Goal: Task Accomplishment & Management: Complete application form

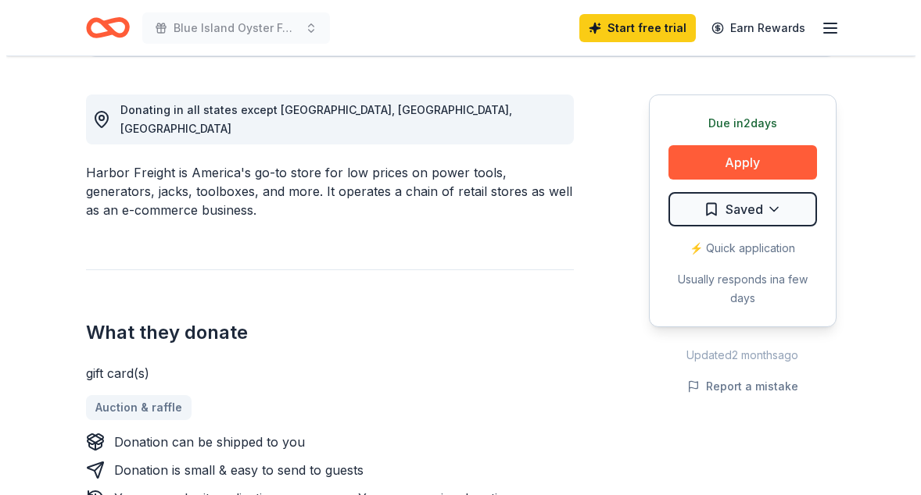
scroll to position [434, 0]
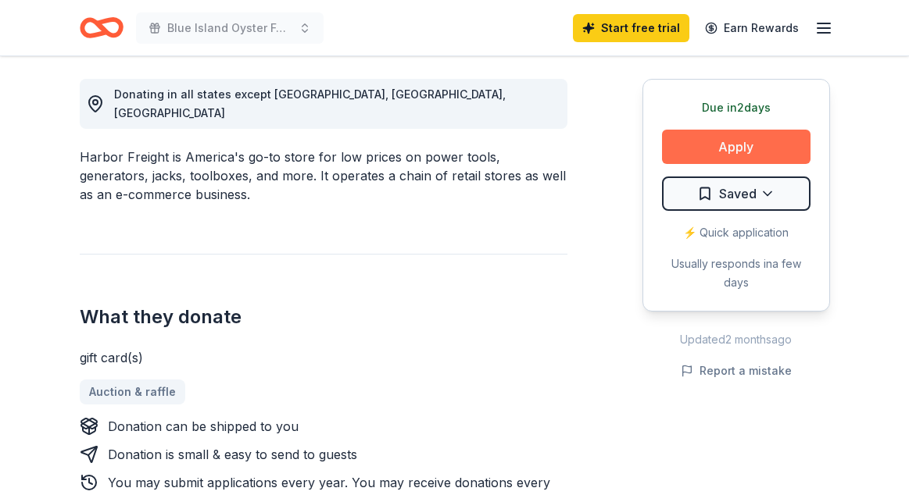
click at [723, 151] on button "Apply" at bounding box center [736, 147] width 148 height 34
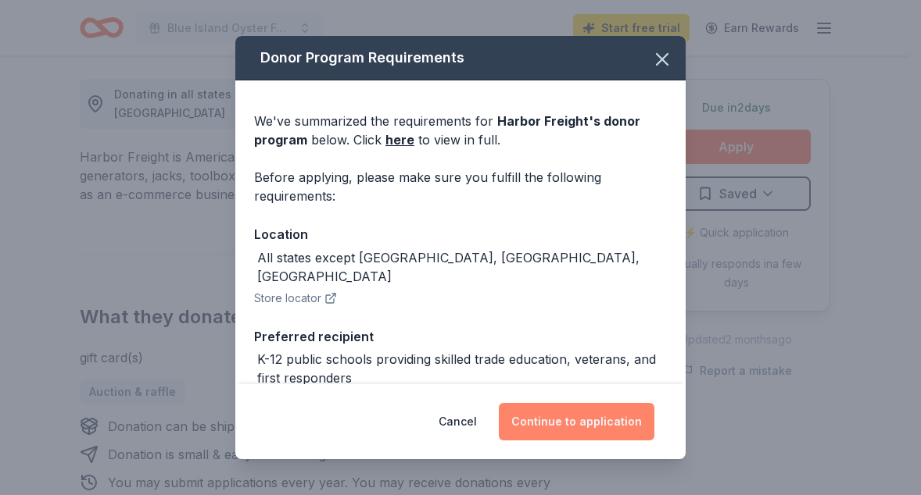
click at [574, 420] on button "Continue to application" at bounding box center [577, 422] width 156 height 38
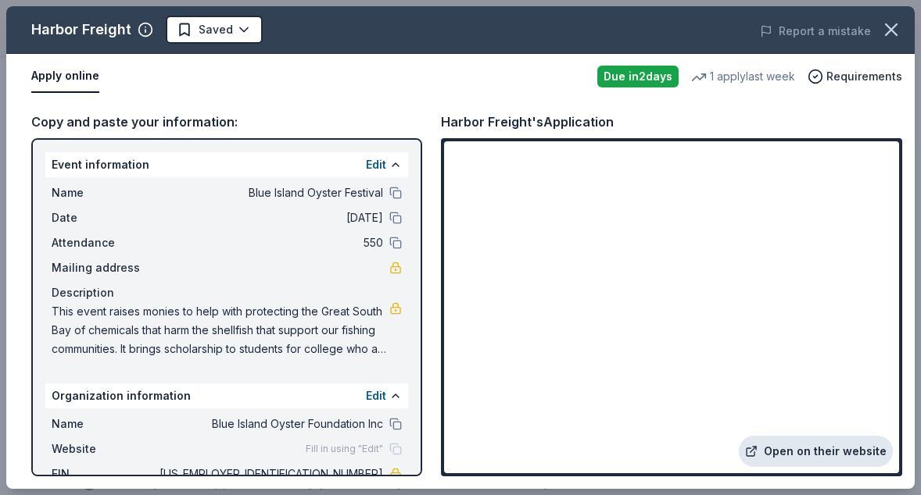
click at [806, 454] on link "Open on their website" at bounding box center [815, 451] width 154 height 31
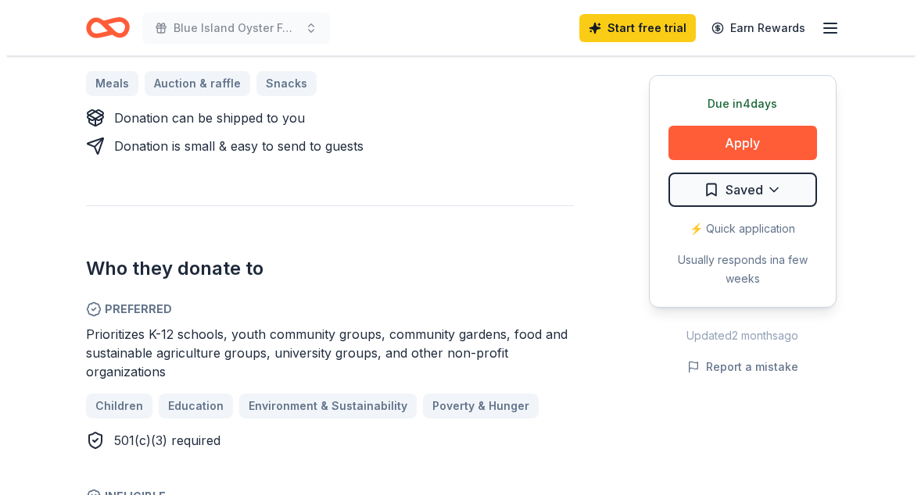
scroll to position [728, 0]
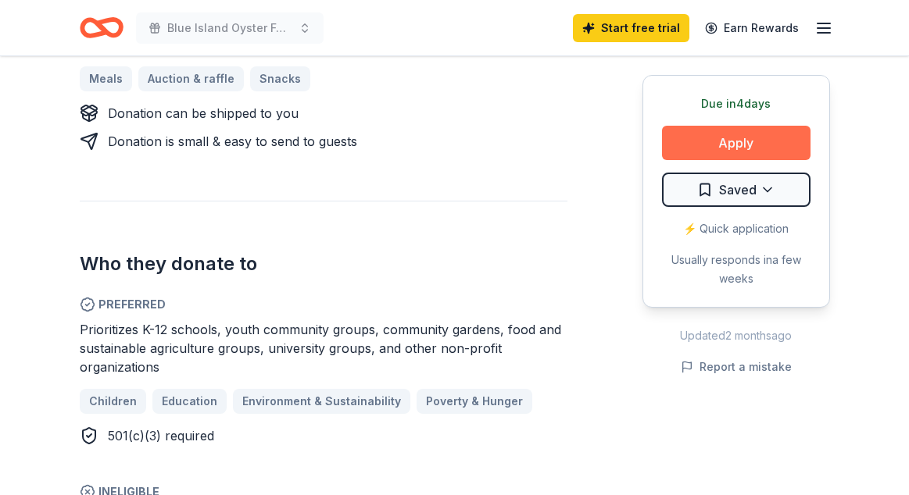
click at [738, 141] on button "Apply" at bounding box center [736, 143] width 148 height 34
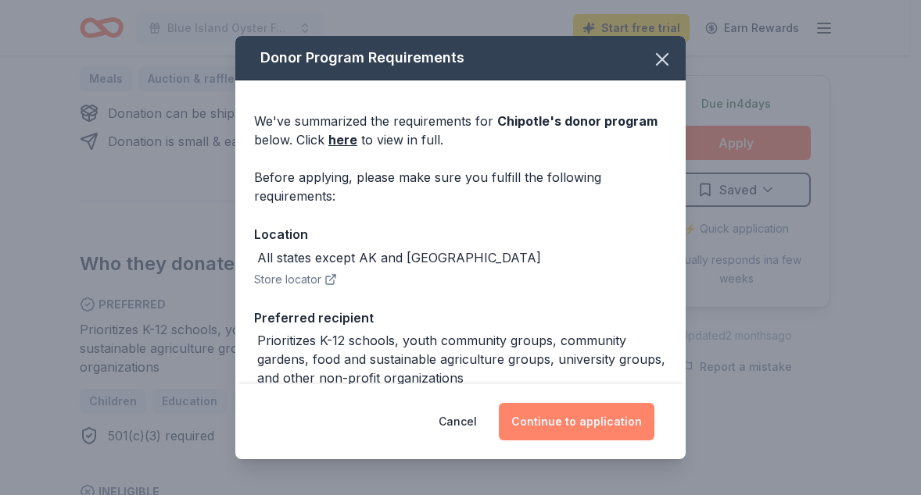
click at [595, 427] on button "Continue to application" at bounding box center [577, 422] width 156 height 38
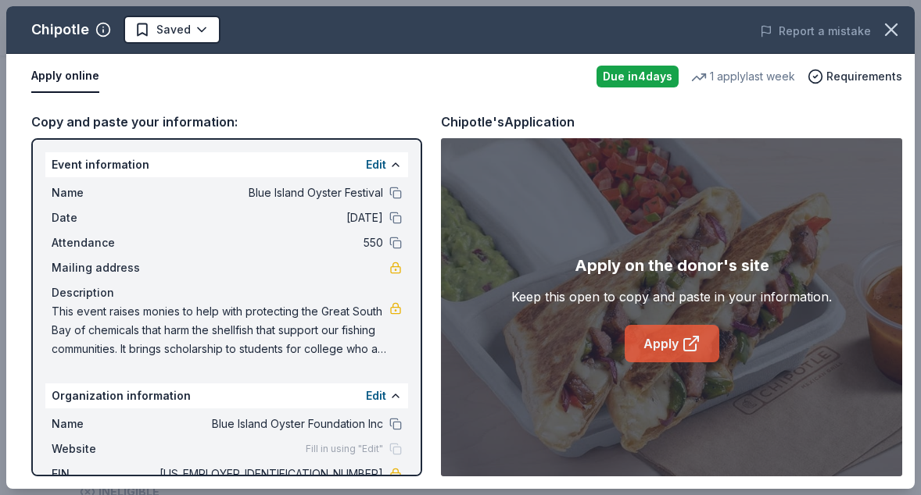
click at [695, 346] on icon at bounding box center [690, 345] width 12 height 12
